Goal: Transaction & Acquisition: Download file/media

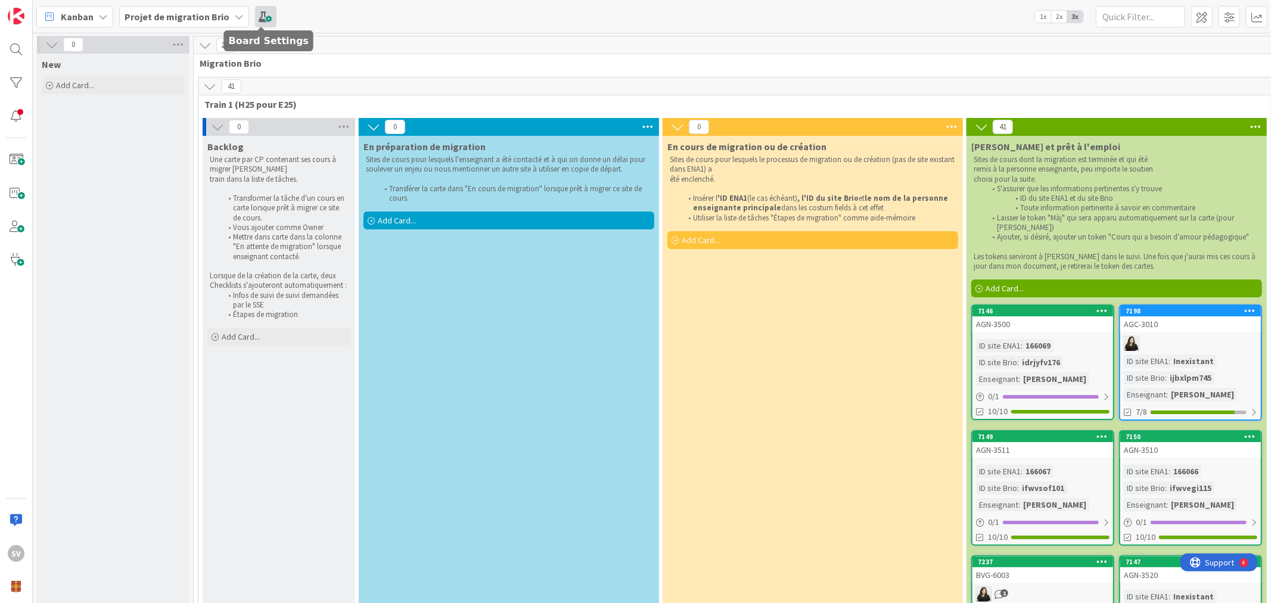
click at [266, 12] on span at bounding box center [265, 16] width 21 height 21
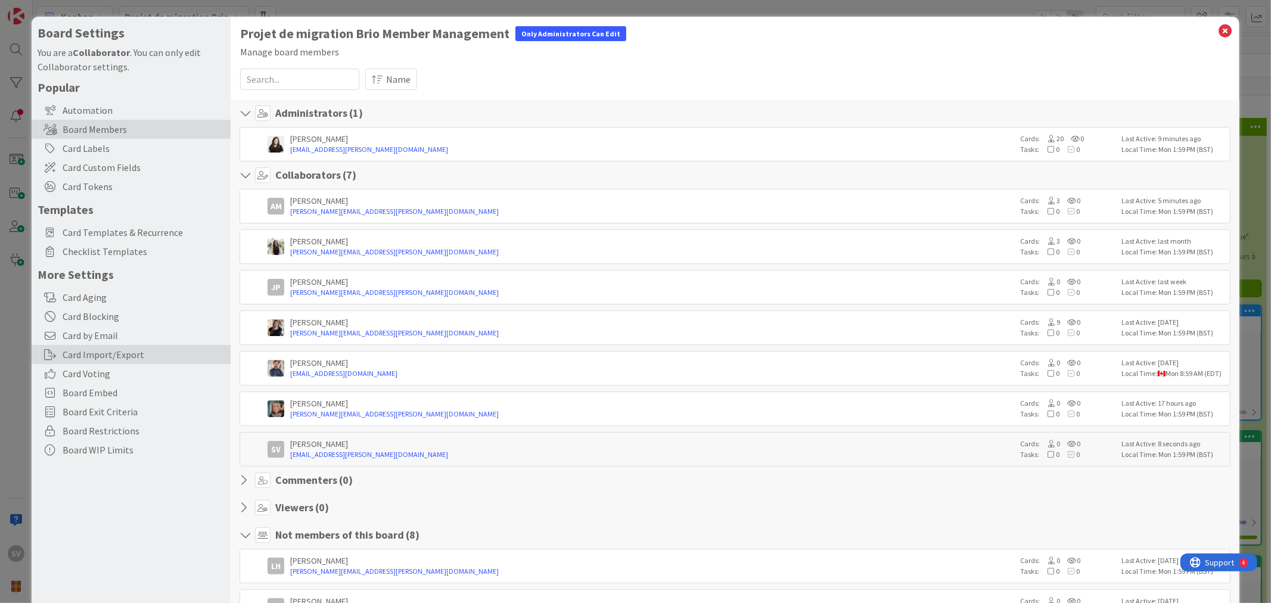
click at [88, 355] on div "Card Import/Export" at bounding box center [131, 354] width 199 height 19
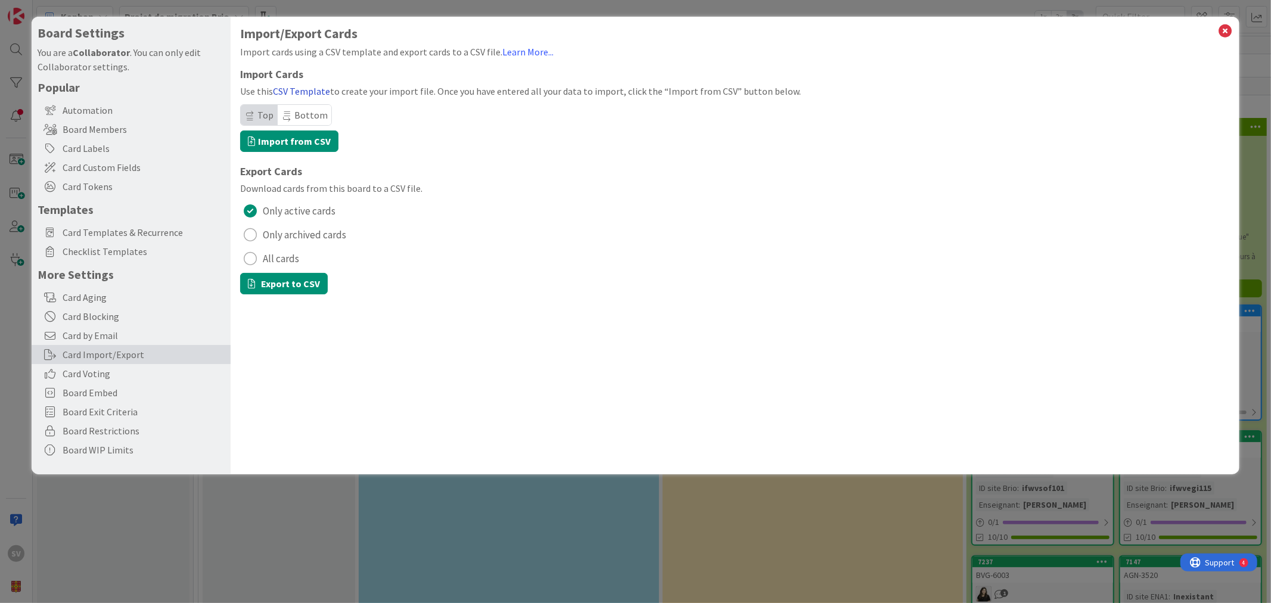
click at [300, 91] on link "CSV Template" at bounding box center [301, 91] width 57 height 12
click at [1220, 33] on icon at bounding box center [1225, 31] width 15 height 17
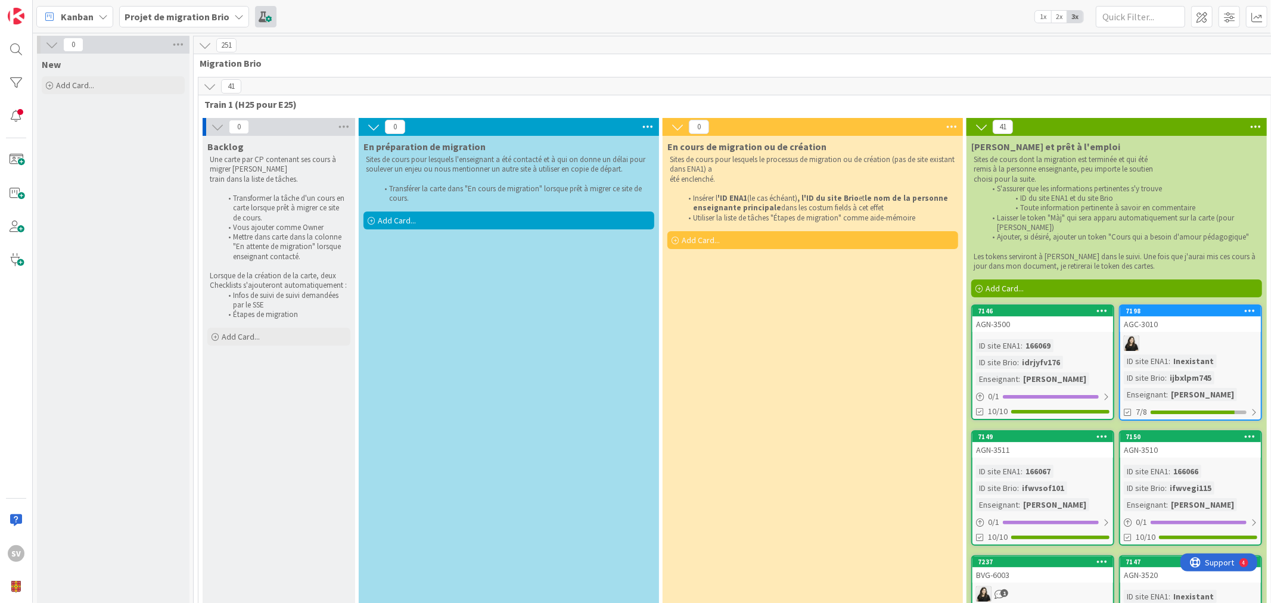
click at [271, 20] on span at bounding box center [265, 16] width 21 height 21
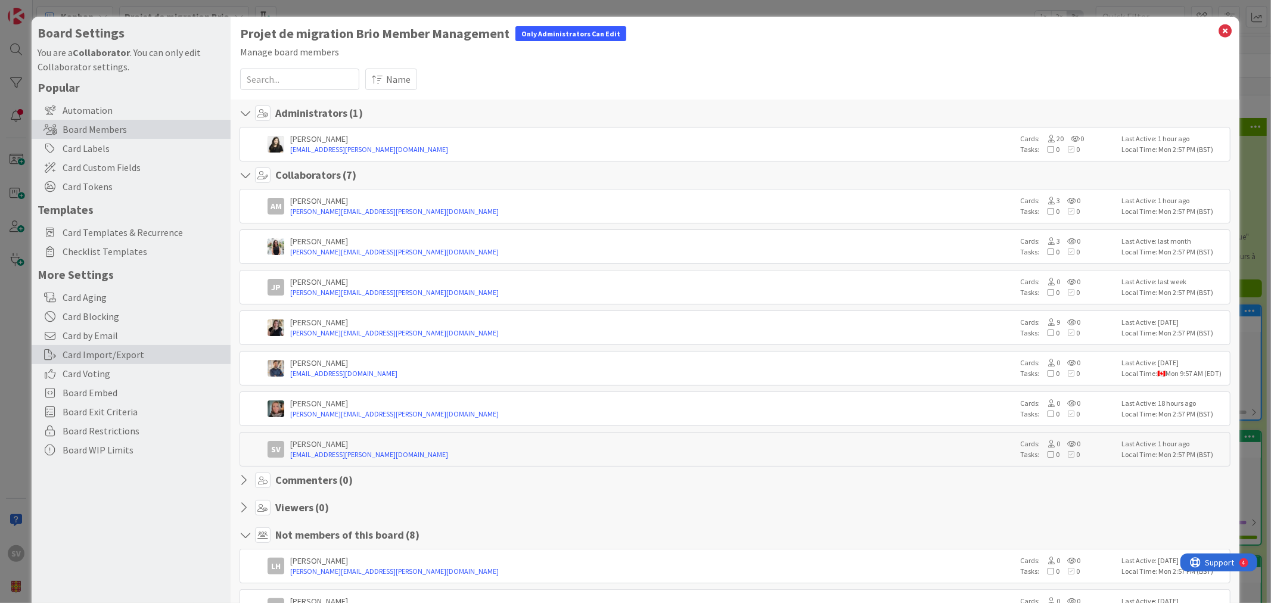
click at [130, 349] on div "Card Import/Export" at bounding box center [131, 354] width 199 height 19
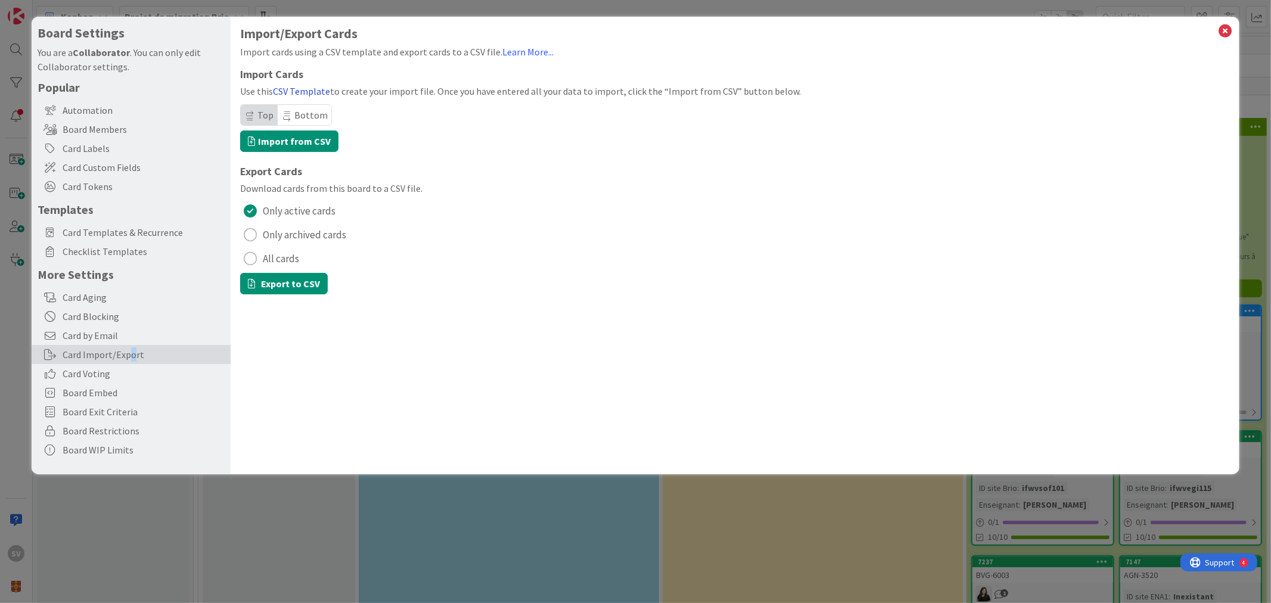
click at [291, 87] on link "CSV Template" at bounding box center [301, 91] width 57 height 12
click at [1229, 27] on icon at bounding box center [1225, 31] width 15 height 17
